Goal: Navigation & Orientation: Go to known website

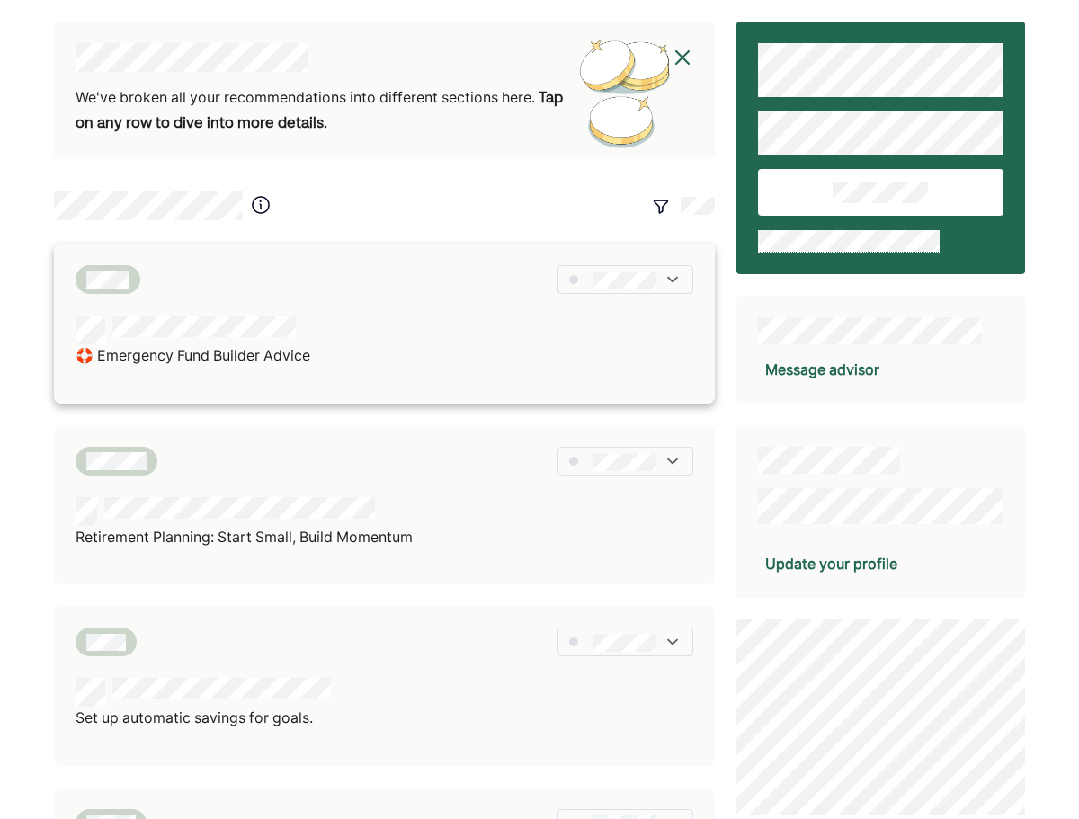
click at [663, 273] on img at bounding box center [672, 280] width 18 height 18
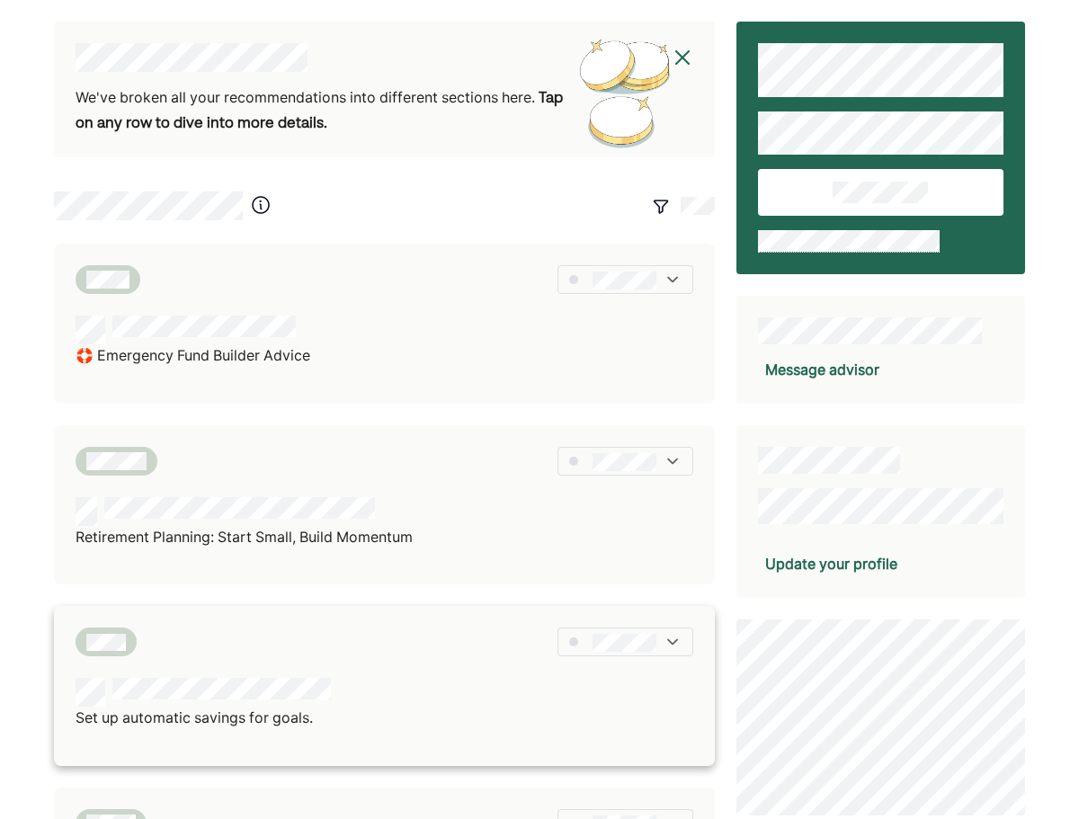
click at [662, 643] on div at bounding box center [624, 641] width 135 height 29
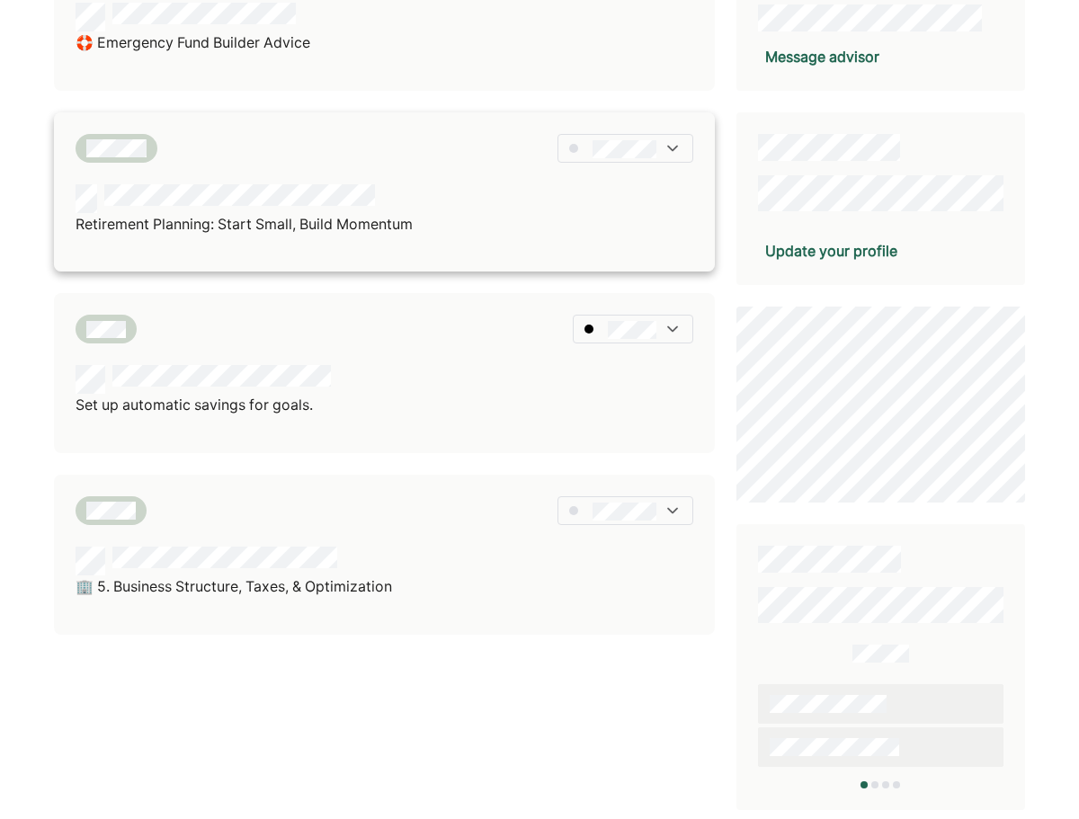
scroll to position [415, 0]
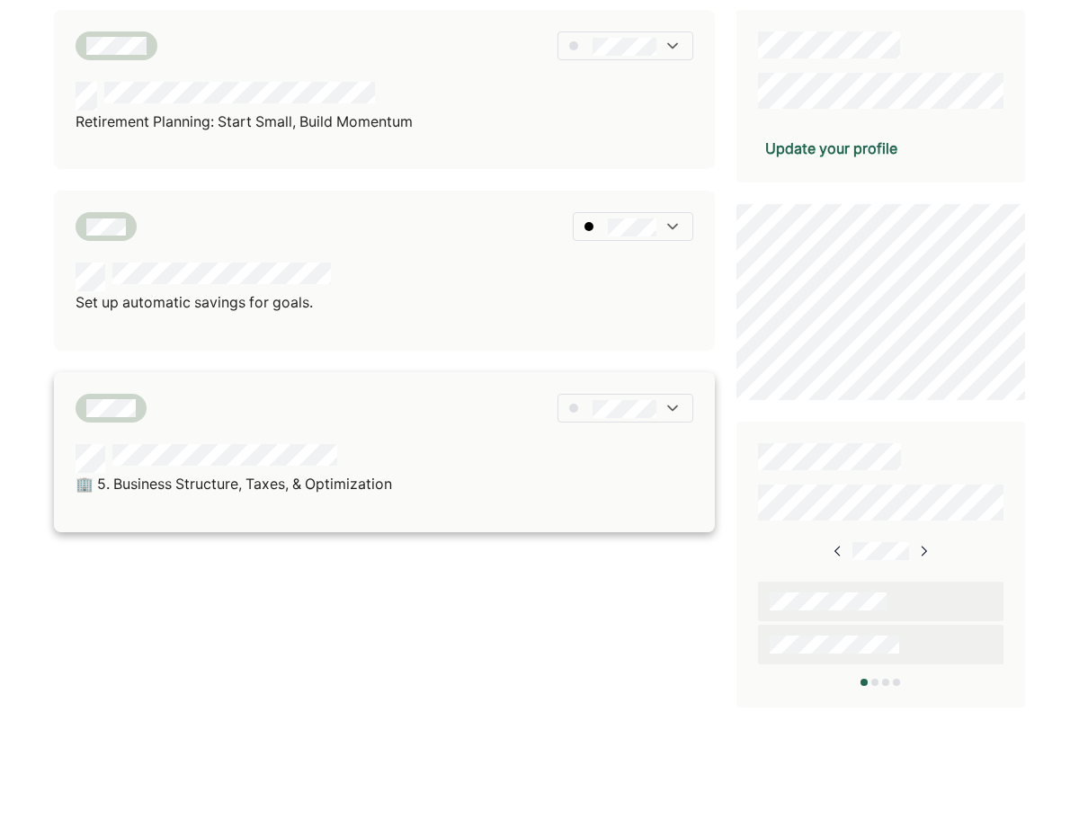
click at [657, 419] on div at bounding box center [624, 408] width 135 height 29
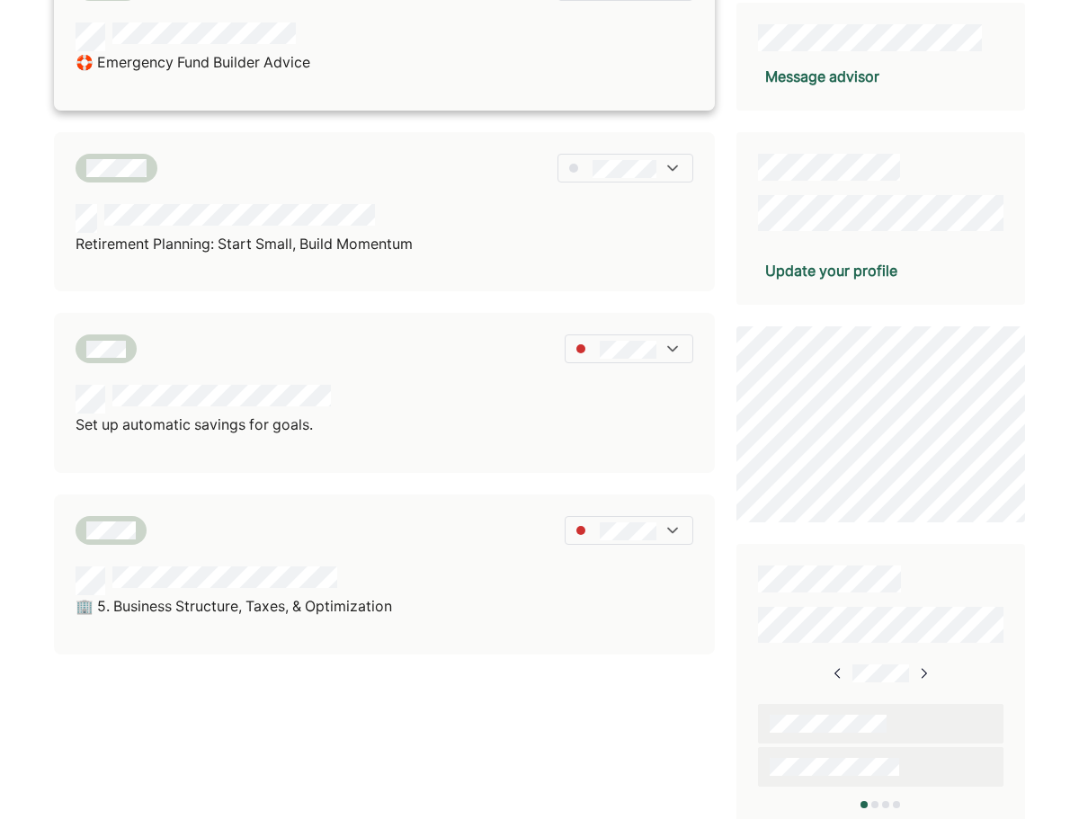
scroll to position [56, 0]
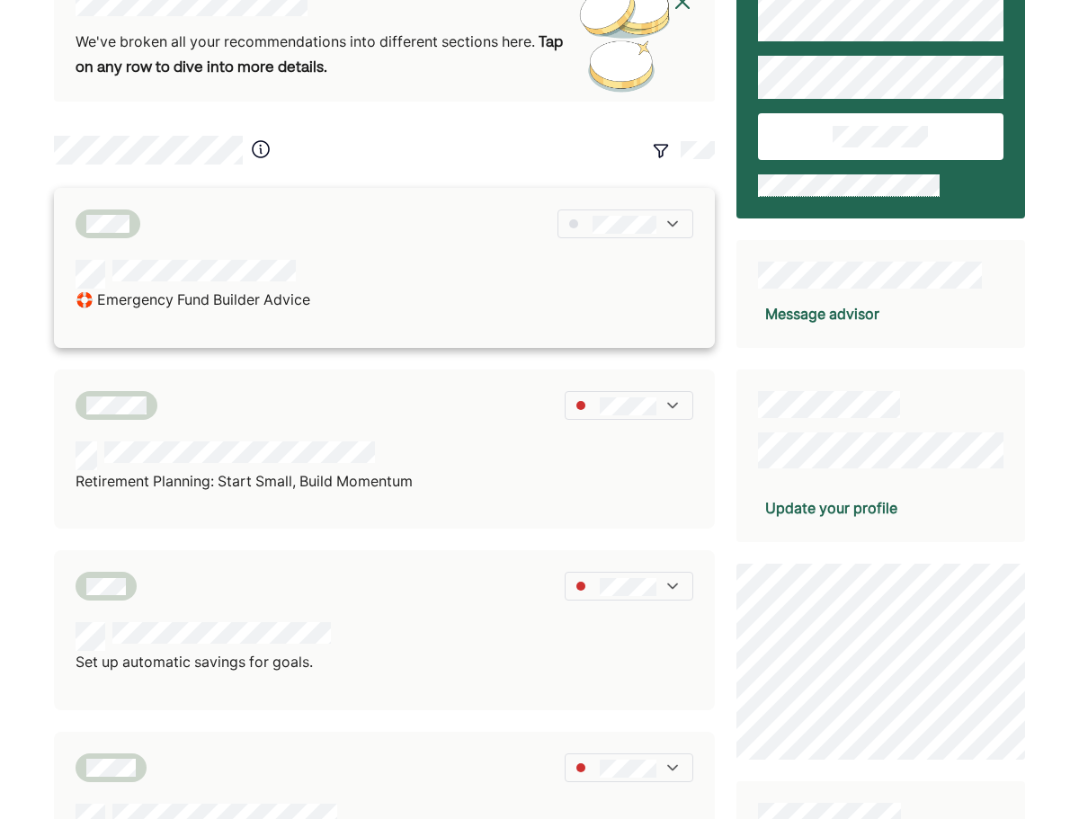
click at [638, 237] on div at bounding box center [624, 223] width 135 height 29
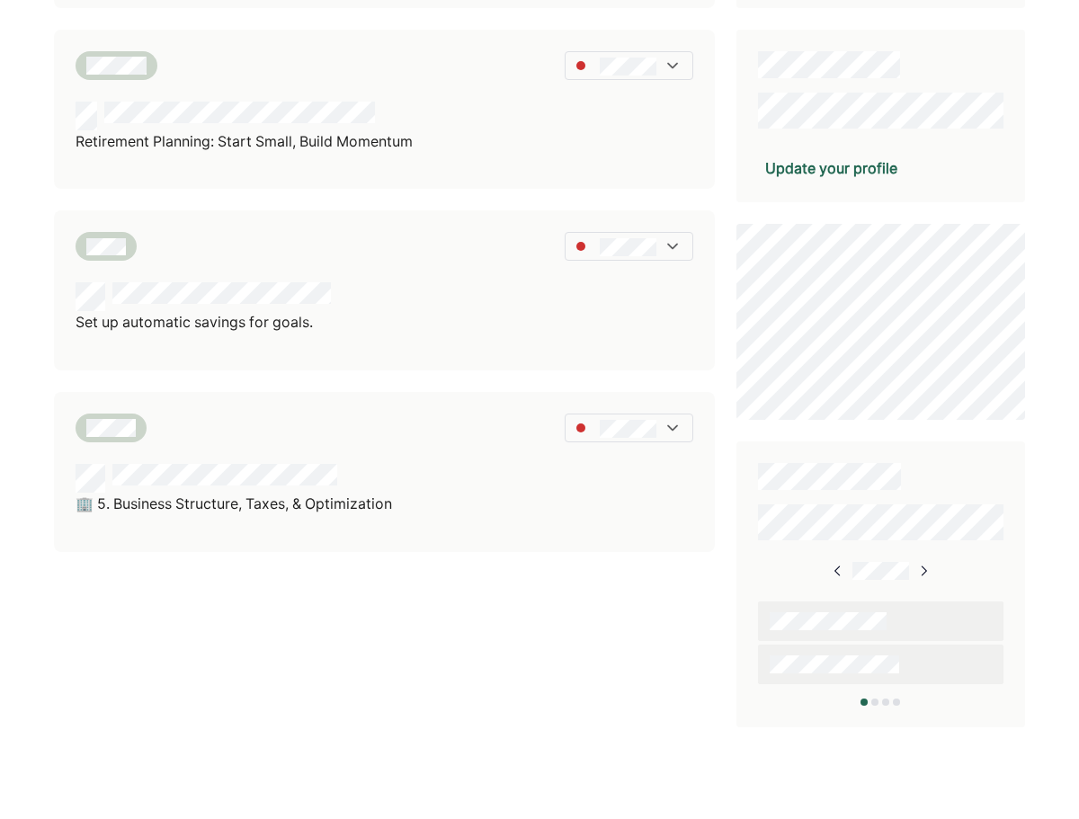
scroll to position [415, 0]
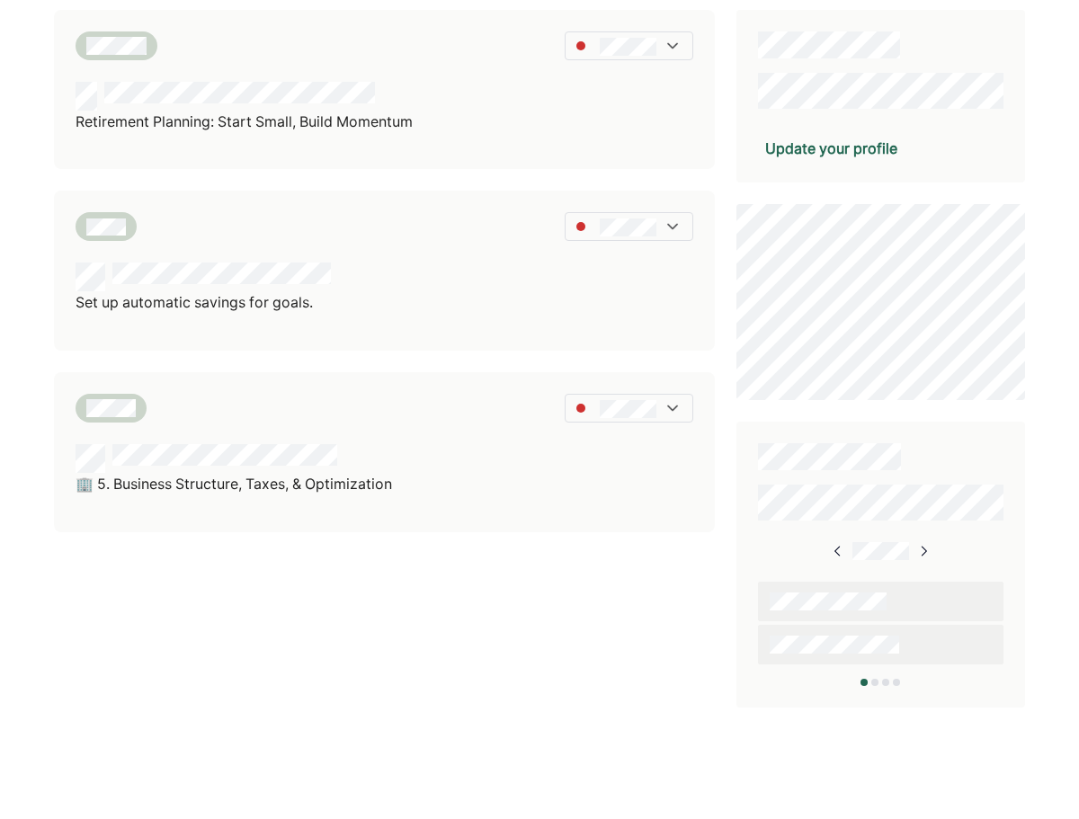
click at [926, 548] on img at bounding box center [923, 551] width 14 height 14
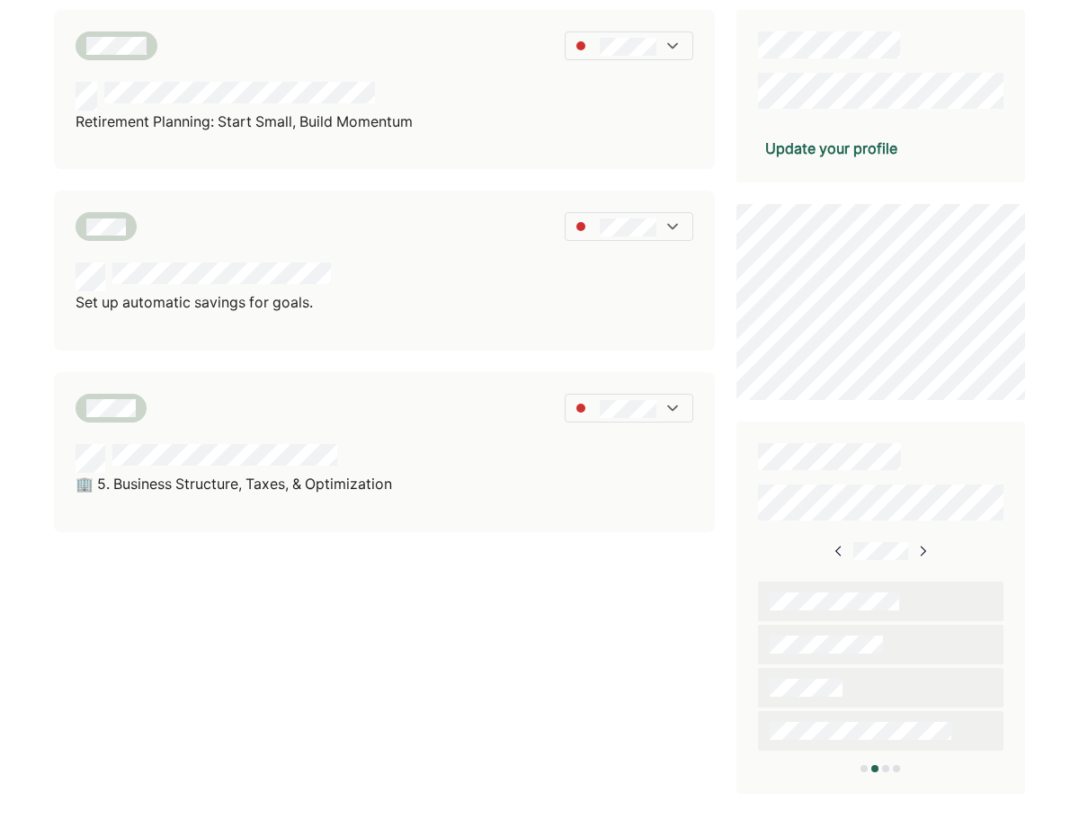
click at [926, 548] on img at bounding box center [922, 551] width 14 height 14
click at [926, 548] on img at bounding box center [921, 551] width 14 height 14
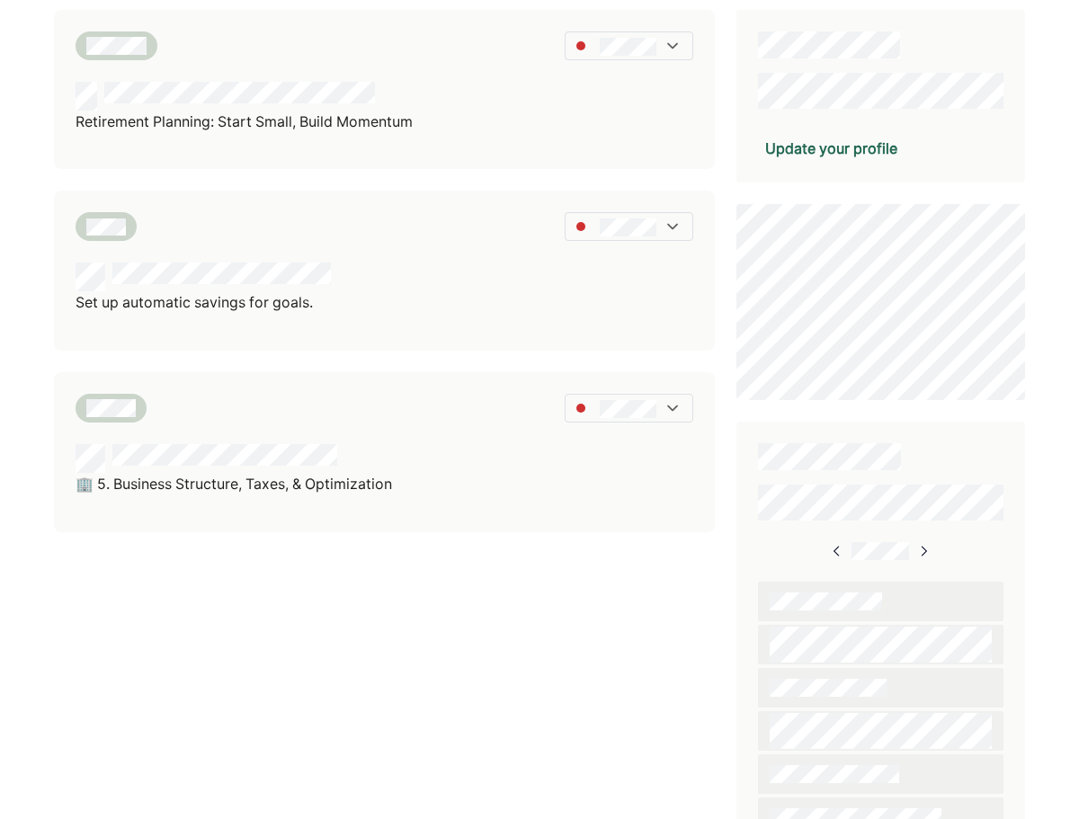
click at [926, 548] on img at bounding box center [923, 551] width 14 height 14
